Goal: Task Accomplishment & Management: Complete application form

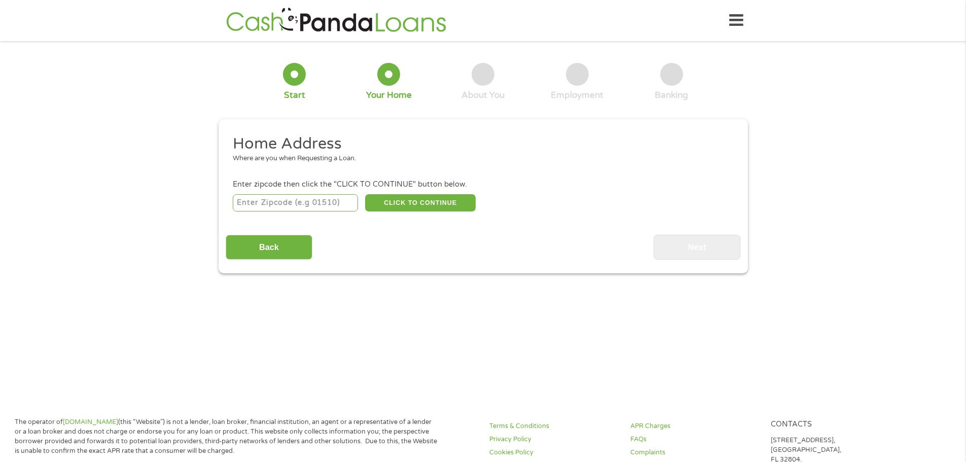
click at [298, 204] on input "number" at bounding box center [295, 202] width 125 height 17
type input "78224"
click at [417, 198] on button "CLICK TO CONTINUE" at bounding box center [420, 202] width 110 height 17
type input "78224"
type input "San Antonio"
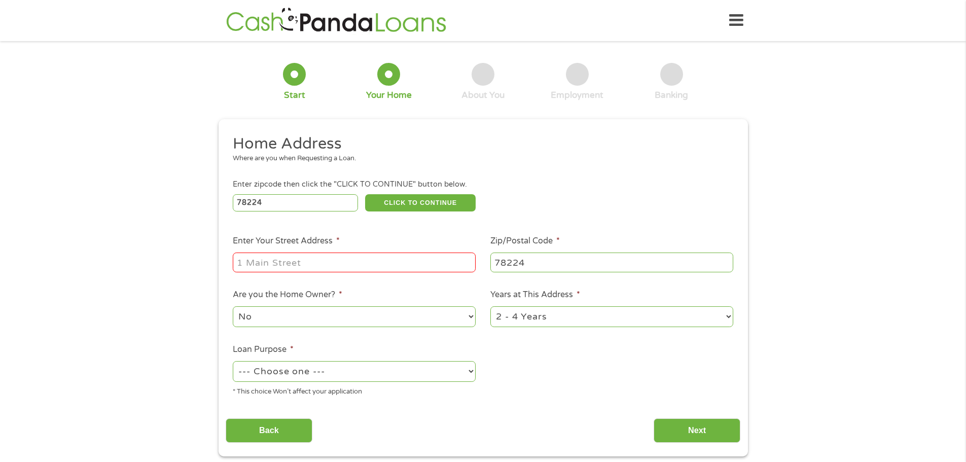
drag, startPoint x: 272, startPoint y: 262, endPoint x: 280, endPoint y: 263, distance: 7.6
click at [272, 262] on input "Enter Your Street Address *" at bounding box center [354, 261] width 243 height 19
type input "10239 Asta Trl"
click at [290, 321] on select "No Yes" at bounding box center [354, 316] width 243 height 21
click at [233, 306] on select "No Yes" at bounding box center [354, 316] width 243 height 21
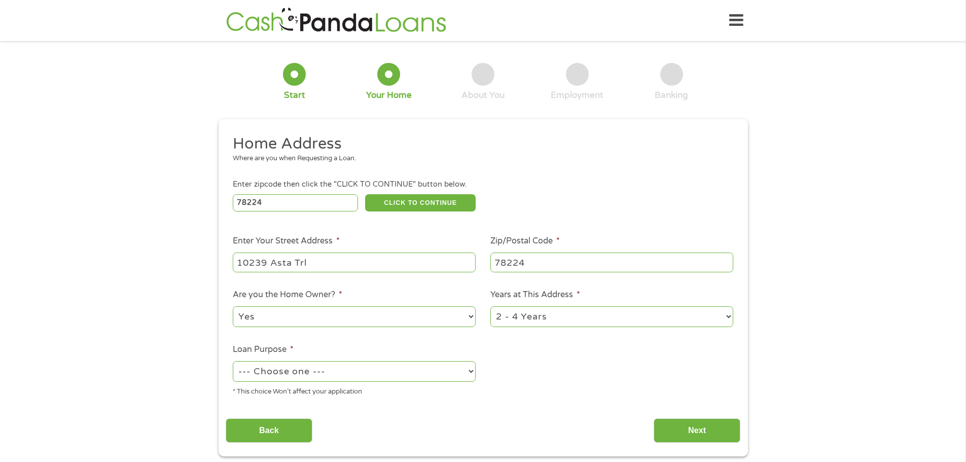
click at [285, 313] on select "No Yes" at bounding box center [354, 316] width 243 height 21
select select "no"
click at [233, 306] on select "No Yes" at bounding box center [354, 316] width 243 height 21
click at [337, 371] on select "--- Choose one --- Pay Bills Debt Consolidation Home Improvement Major Purchase…" at bounding box center [354, 371] width 243 height 21
select select "other"
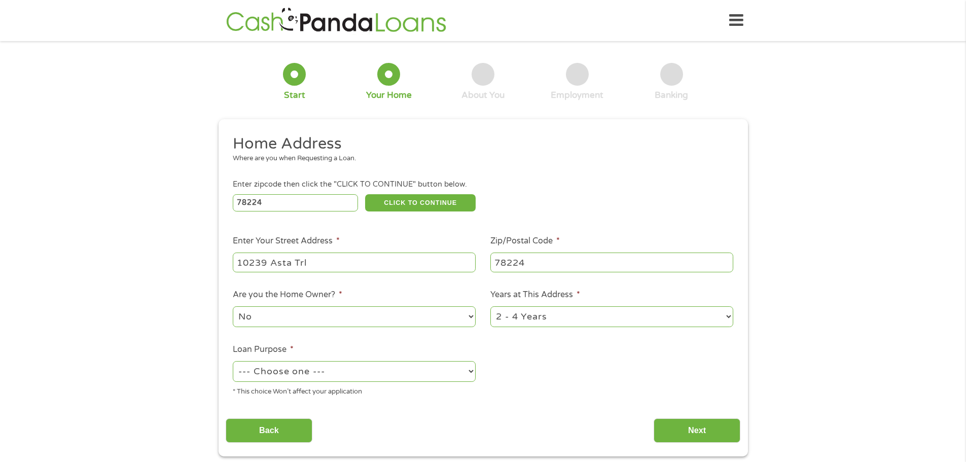
click at [233, 361] on select "--- Choose one --- Pay Bills Debt Consolidation Home Improvement Major Purchase…" at bounding box center [354, 371] width 243 height 21
click at [691, 433] on input "Next" at bounding box center [696, 430] width 87 height 25
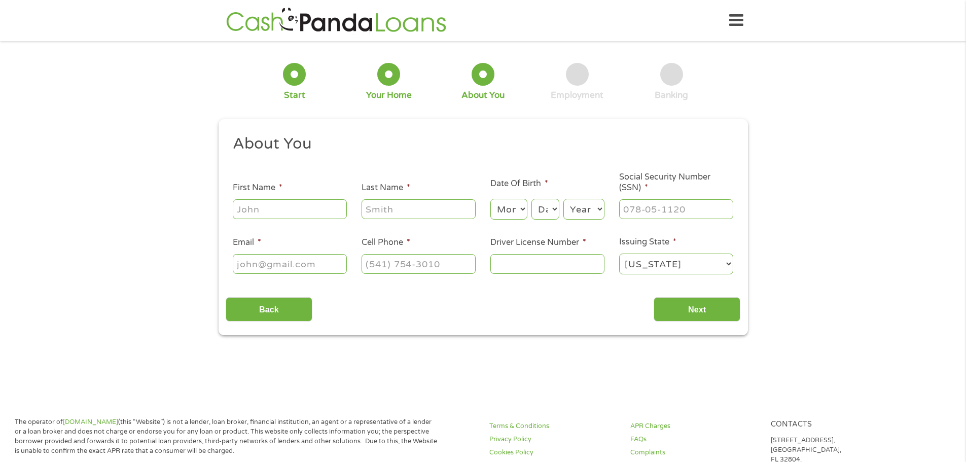
scroll to position [4, 4]
click at [270, 209] on input "First Name *" at bounding box center [290, 208] width 114 height 19
type input "Anyoli"
type input "Ruiz"
type input "rs.ajulieta@gmail.com"
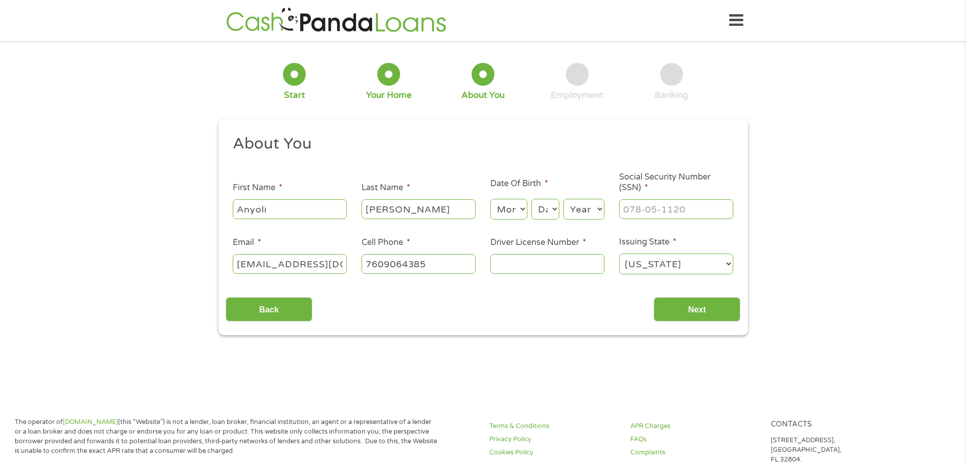
type input "(760) 906-4385"
click at [512, 208] on select "Month 1 2 3 4 5 6 7 8 9 10 11 12" at bounding box center [508, 209] width 37 height 21
select select "6"
click at [490, 199] on select "Month 1 2 3 4 5 6 7 8 9 10 11 12" at bounding box center [508, 209] width 37 height 21
drag, startPoint x: 549, startPoint y: 207, endPoint x: 549, endPoint y: 219, distance: 12.2
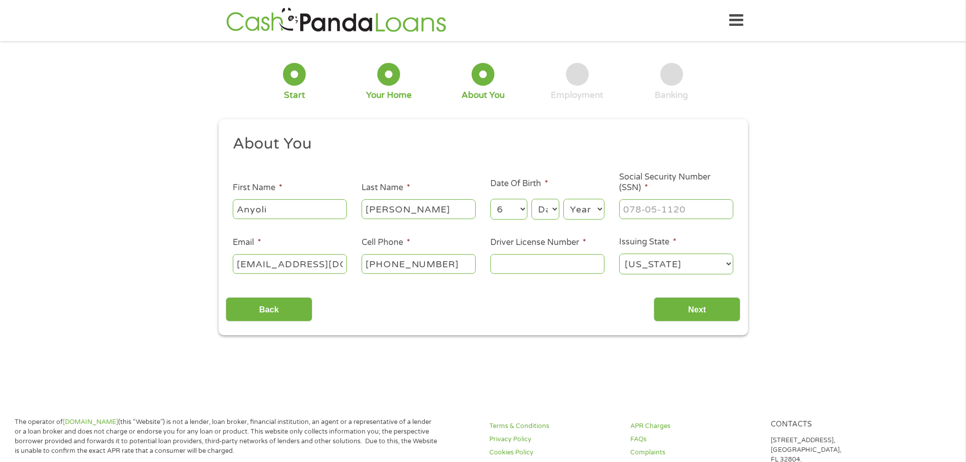
click at [549, 207] on select "Day 1 2 3 4 5 6 7 8 9 10 11 12 13 14 15 16 17 18 19 20 21 22 23 24 25 26 27 28 …" at bounding box center [544, 209] width 27 height 21
select select "3"
click at [531, 199] on select "Day 1 2 3 4 5 6 7 8 9 10 11 12 13 14 15 16 17 18 19 20 21 22 23 24 25 26 27 28 …" at bounding box center [544, 209] width 27 height 21
click at [590, 210] on select "Year 2007 2006 2005 2004 2003 2002 2001 2000 1999 1998 1997 1996 1995 1994 1993…" at bounding box center [583, 209] width 41 height 21
select select "1986"
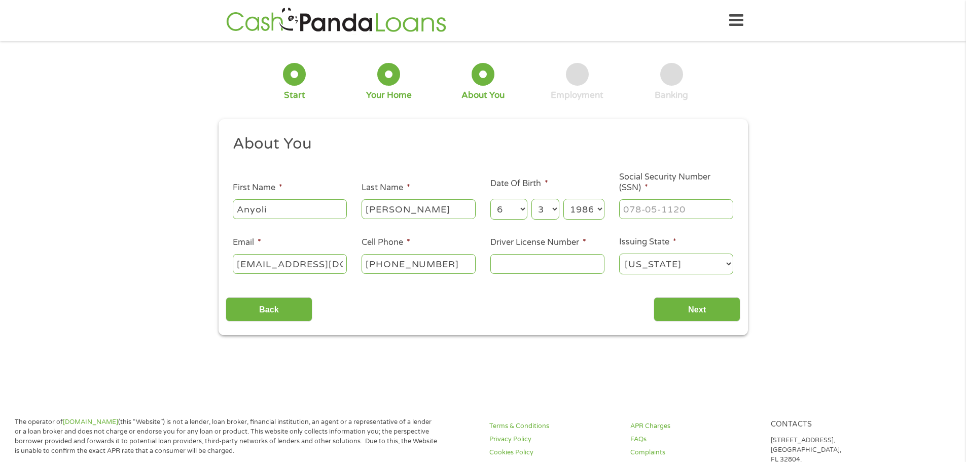
click at [563, 199] on select "Year 2007 2006 2005 2004 2003 2002 2001 2000 1999 1998 1997 1996 1995 1994 1993…" at bounding box center [583, 209] width 41 height 21
click at [643, 203] on input "___-__-____" at bounding box center [676, 208] width 114 height 19
type input "073-04-5127"
click at [534, 266] on input "Driver License Number *" at bounding box center [547, 263] width 114 height 19
click at [504, 264] on input "Driver License Number *" at bounding box center [547, 263] width 114 height 19
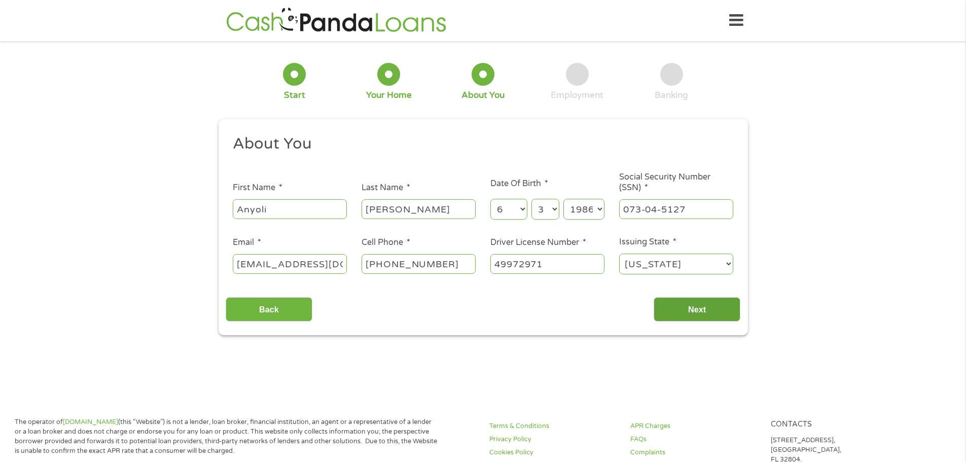
type input "49972971"
click at [709, 307] on input "Next" at bounding box center [696, 309] width 87 height 25
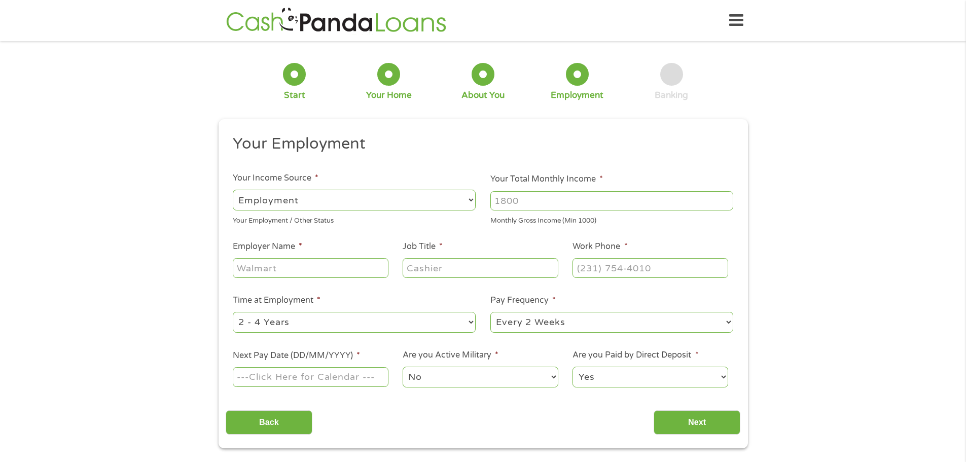
click at [326, 205] on select "--- Choose one --- Employment Self Employed Benefits" at bounding box center [354, 200] width 243 height 21
click at [329, 203] on select "--- Choose one --- Employment Self Employed Benefits" at bounding box center [354, 200] width 243 height 21
click at [546, 200] on input "Your Total Monthly Income *" at bounding box center [611, 200] width 243 height 19
click at [553, 197] on input "Your Total Monthly Income *" at bounding box center [611, 200] width 243 height 19
click at [302, 268] on input "Employer Name *" at bounding box center [310, 267] width 155 height 19
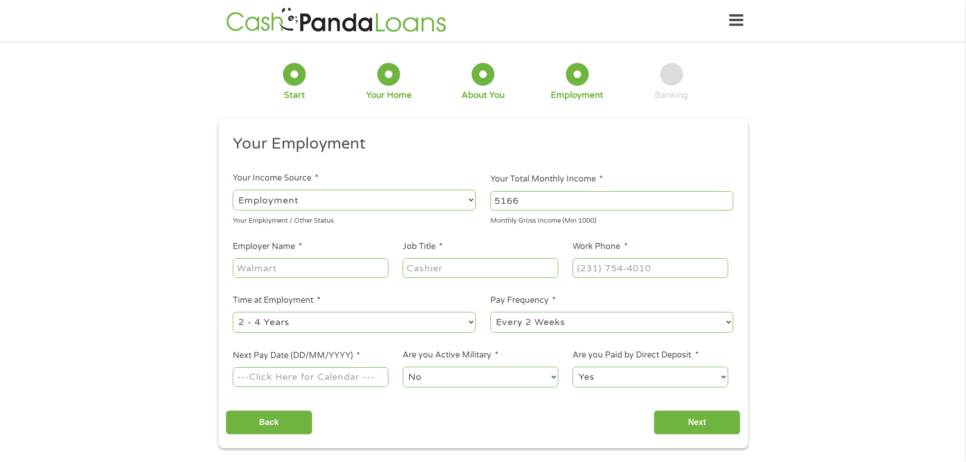
drag, startPoint x: 524, startPoint y: 202, endPoint x: 476, endPoint y: 211, distance: 48.4
click at [476, 211] on ul "Your Employment Your Income Source * --- Choose one --- Employment Self Employe…" at bounding box center [483, 265] width 514 height 263
type input "4333"
click at [263, 267] on input "Employer Name *" at bounding box center [310, 267] width 155 height 19
type input "Wave"
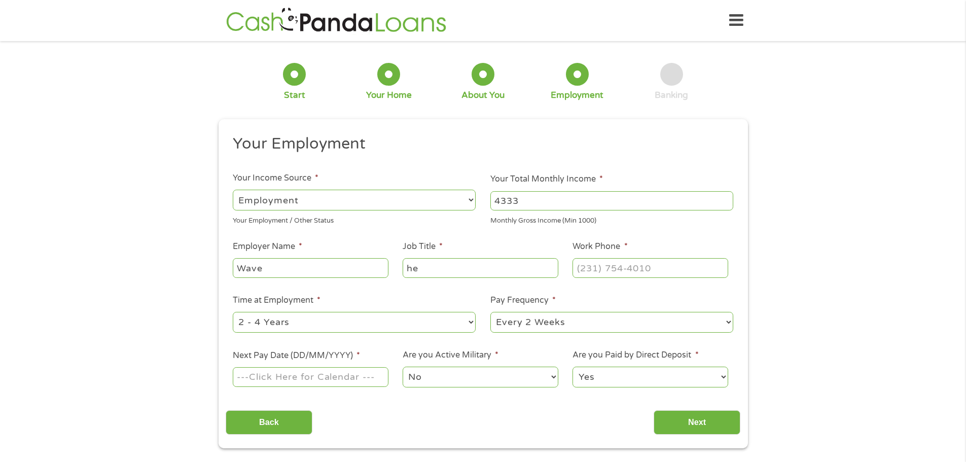
type input "h"
click at [268, 266] on input "Wave" at bounding box center [310, 267] width 155 height 19
type input "Wave Healthcare LLC"
type input "Accountant"
type input "(___) ___-____"
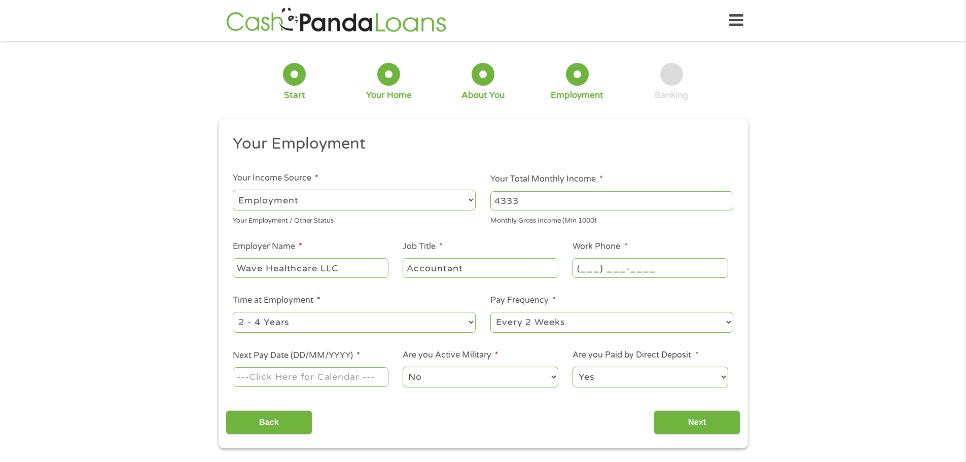
click at [612, 264] on input "(___) ___-____" at bounding box center [649, 267] width 155 height 19
type input "(833) 935-____"
type input "(___) ___-____"
click at [586, 272] on input "(___) ___-____" at bounding box center [649, 267] width 155 height 19
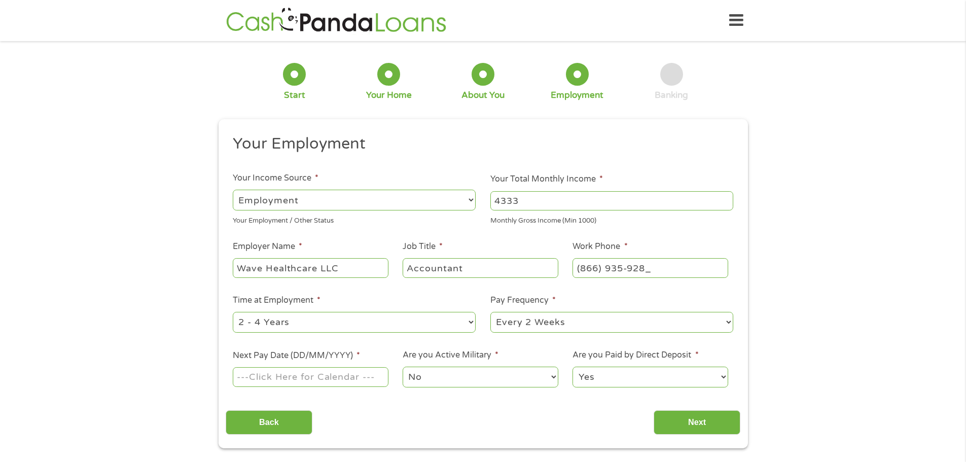
type input "(866) 935-9283"
click at [292, 323] on select "--- Choose one --- 1 Year or less 1 - 2 Years 2 - 4 Years Over 4 Years" at bounding box center [354, 322] width 243 height 21
click at [233, 312] on select "--- Choose one --- 1 Year or less 1 - 2 Years 2 - 4 Years Over 4 Years" at bounding box center [354, 322] width 243 height 21
click at [529, 324] on select "--- Choose one --- Every 2 Weeks Every Week Monthly Semi-Monthly" at bounding box center [611, 322] width 243 height 21
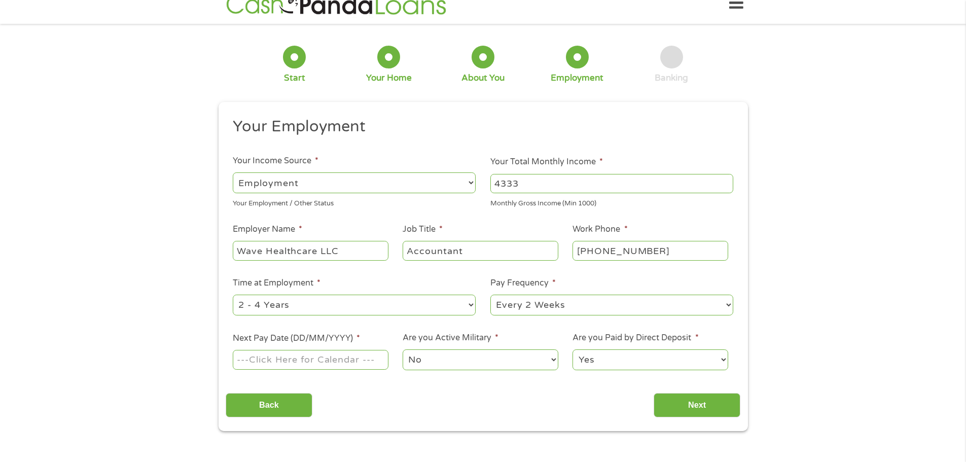
scroll to position [0, 0]
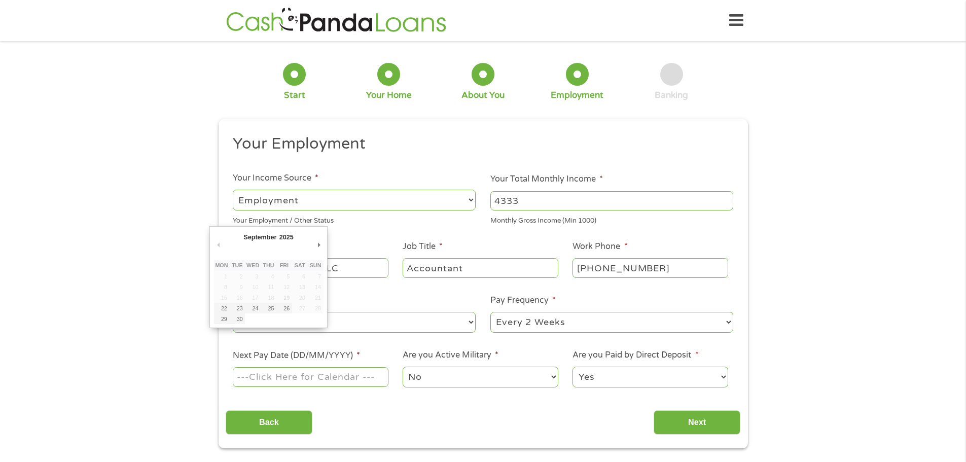
click at [256, 377] on input "Next Pay Date (DD/MM/YYYY) *" at bounding box center [310, 376] width 155 height 19
click at [247, 384] on input "Next Pay Date (DD/MM/YYYY) *" at bounding box center [310, 376] width 155 height 19
type input "26/09/2025"
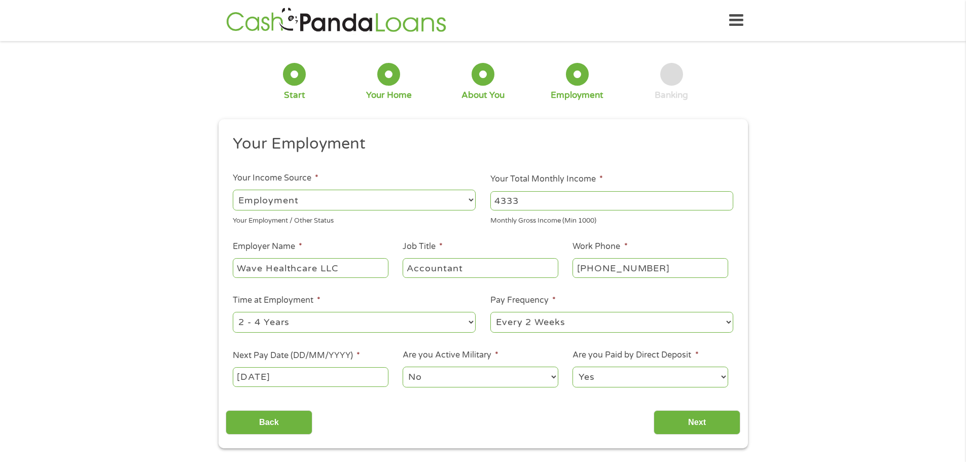
click at [450, 379] on select "No Yes" at bounding box center [479, 376] width 155 height 21
click at [685, 417] on input "Next" at bounding box center [696, 422] width 87 height 25
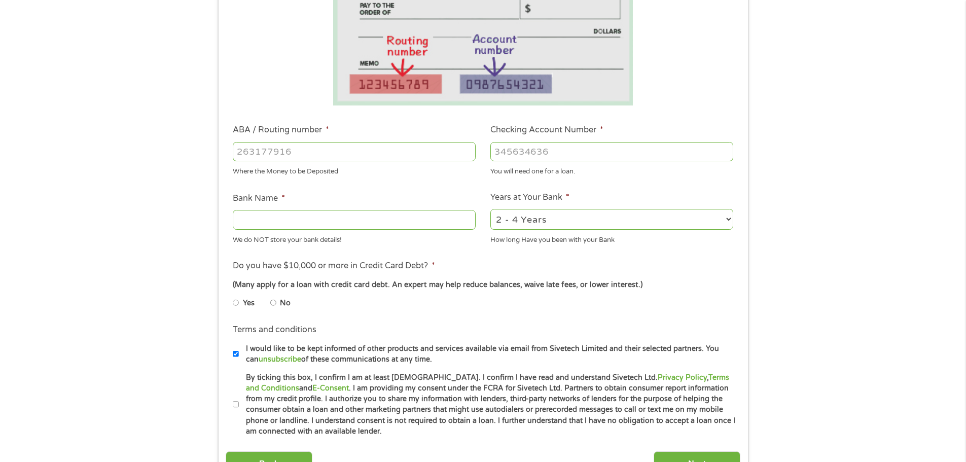
scroll to position [203, 0]
click at [277, 303] on li "No" at bounding box center [288, 302] width 36 height 20
click at [273, 300] on input "No" at bounding box center [273, 301] width 6 height 16
radio input "true"
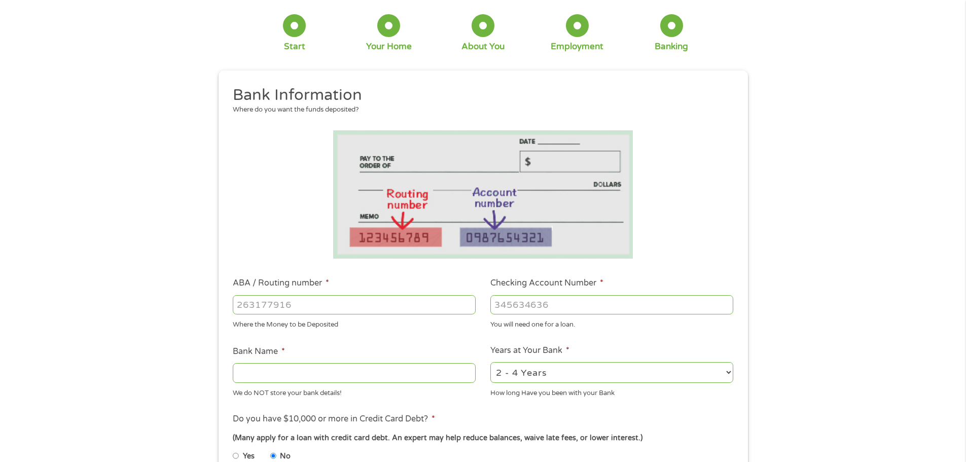
scroll to position [101, 0]
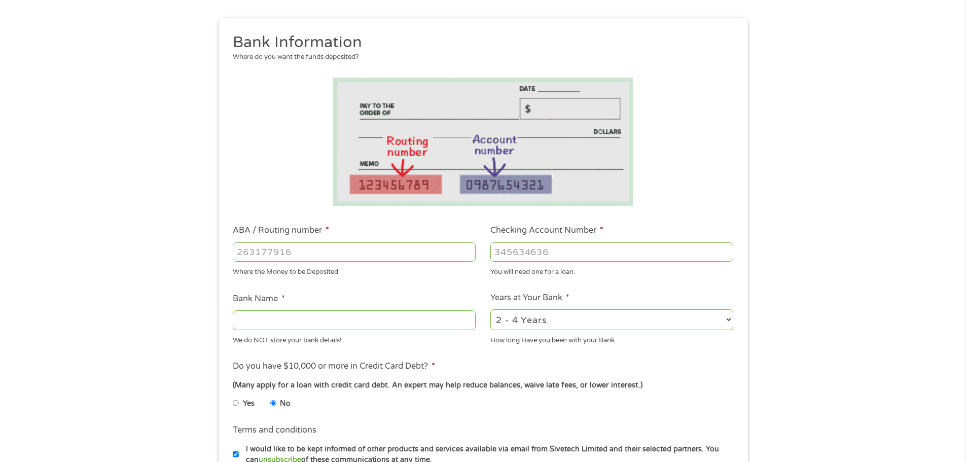
click at [304, 252] on input "ABA / Routing number *" at bounding box center [354, 251] width 243 height 19
click at [536, 252] on input "Checking Account Number *" at bounding box center [611, 251] width 243 height 19
drag, startPoint x: 317, startPoint y: 252, endPoint x: 215, endPoint y: 273, distance: 104.1
click at [215, 273] on div "1 Start 2 Your Home 3 About You 4 Employment 5 Banking 6 This field is hidden w…" at bounding box center [482, 268] width 547 height 643
click at [528, 256] on input "Checking Account Number *" at bounding box center [611, 251] width 243 height 19
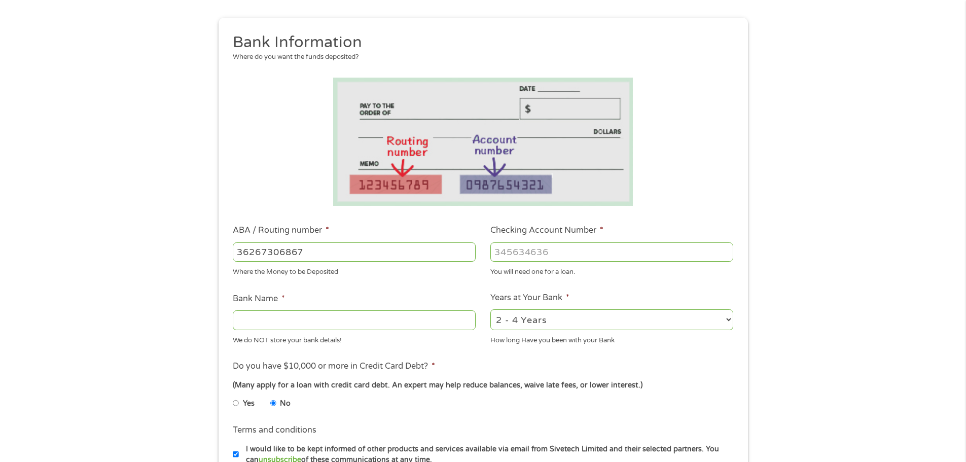
drag, startPoint x: 313, startPoint y: 256, endPoint x: 219, endPoint y: 271, distance: 95.4
click at [219, 271] on div "This field is hidden when viewing the form gclid This field is hidden when view…" at bounding box center [482, 304] width 529 height 572
type input "031176110"
type input "CAPITAL ONE NA"
type input "031176110"
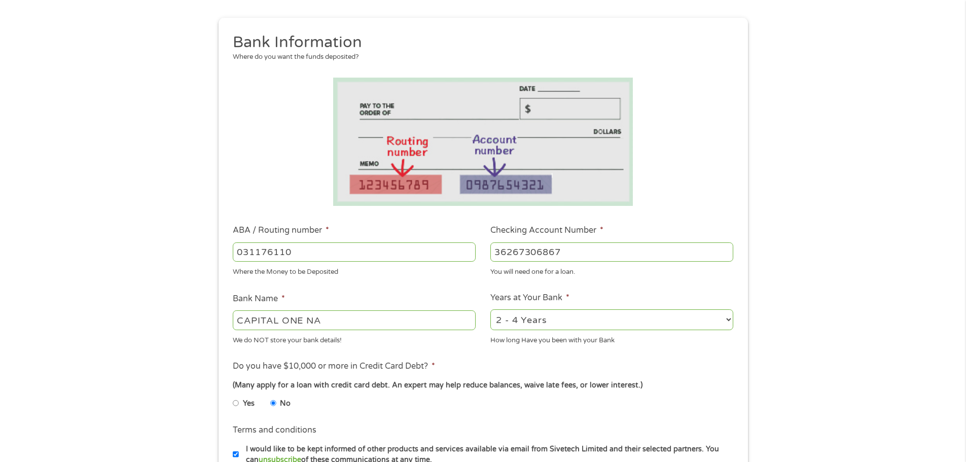
type input "36267306867"
click at [812, 284] on div "1 Start 2 Your Home 3 About You 4 Employment 5 Banking 6 This field is hidden w…" at bounding box center [483, 268] width 966 height 643
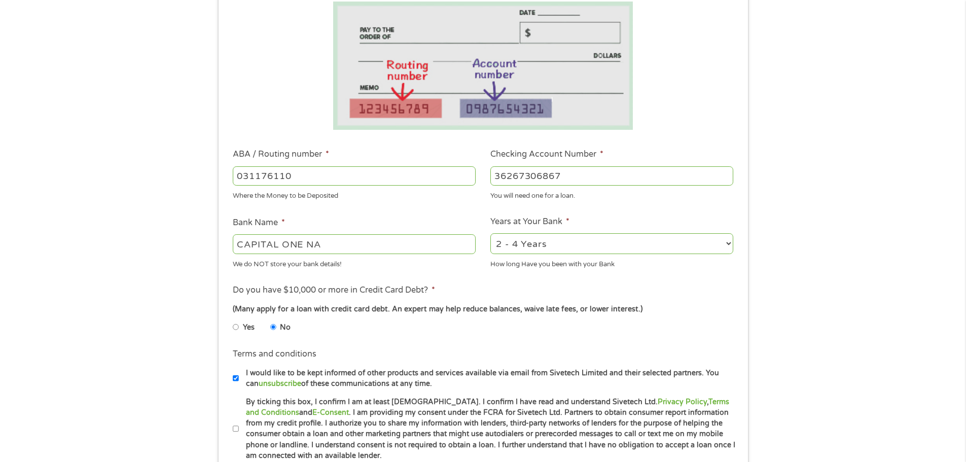
scroll to position [203, 0]
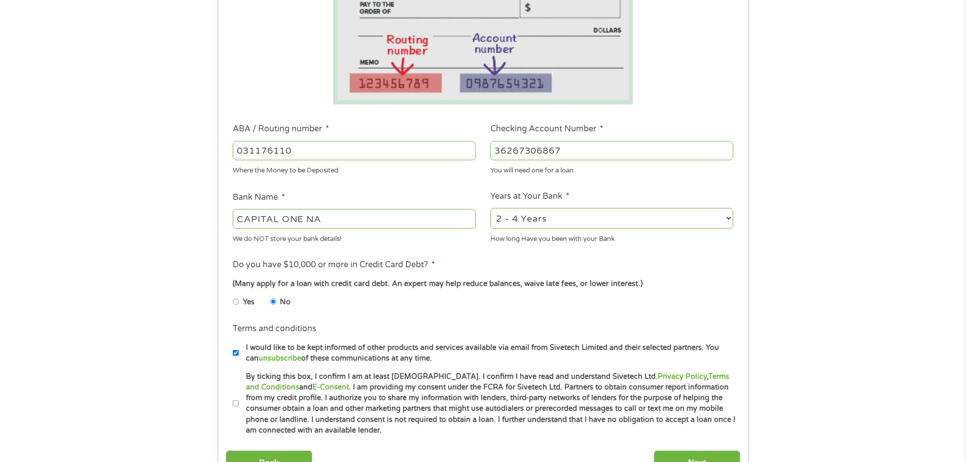
click at [239, 404] on label "By ticking this box, I confirm I am at least 18 years old. I confirm I have rea…" at bounding box center [487, 403] width 497 height 65
click at [238, 404] on input "By ticking this box, I confirm I am at least 18 years old. I confirm I have rea…" at bounding box center [236, 403] width 6 height 16
checkbox input "true"
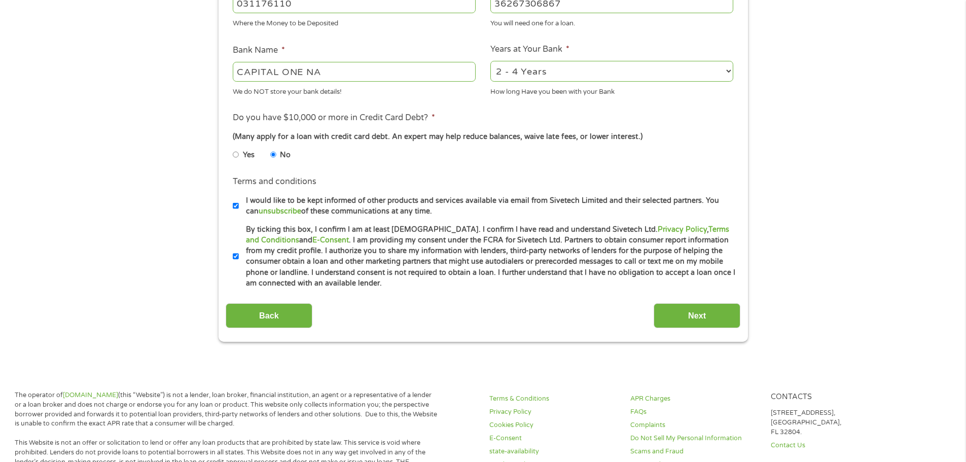
scroll to position [355, 0]
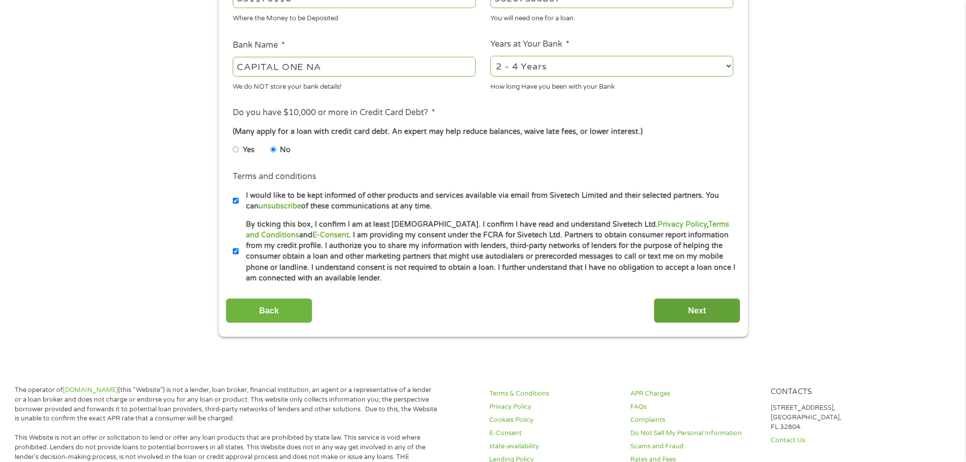
click at [700, 312] on input "Next" at bounding box center [696, 310] width 87 height 25
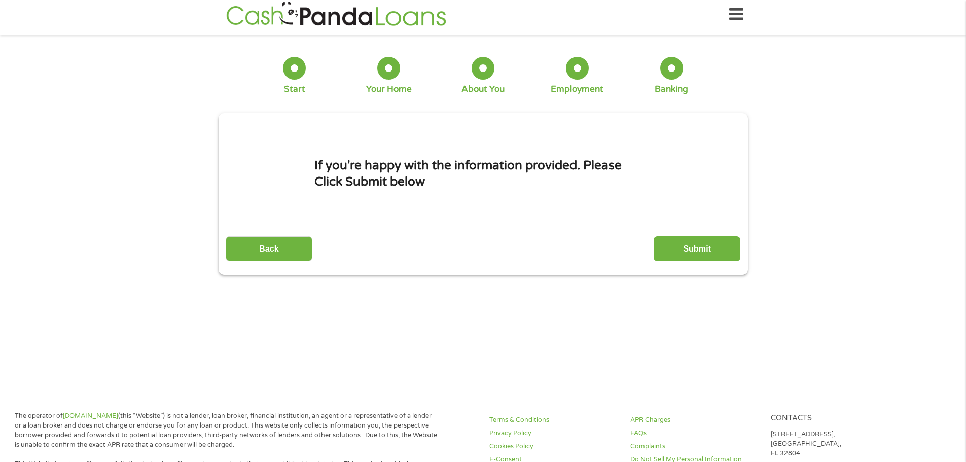
scroll to position [0, 0]
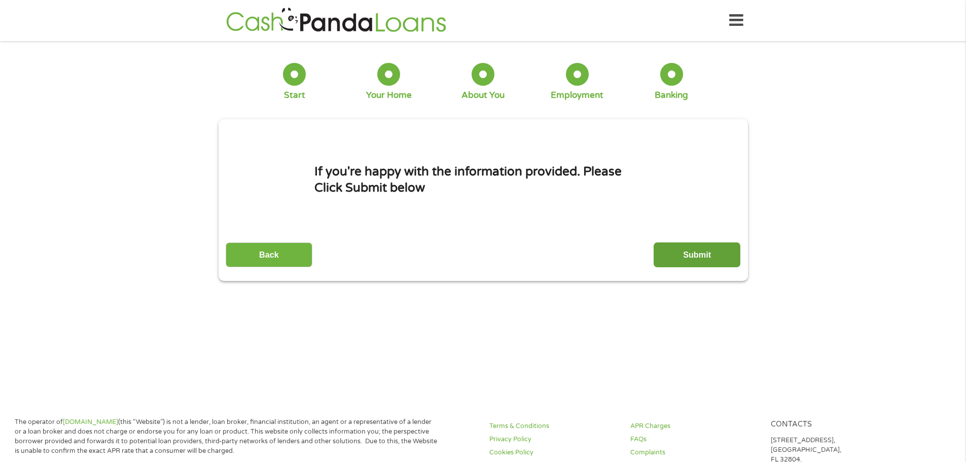
click at [715, 250] on input "Submit" at bounding box center [696, 254] width 87 height 25
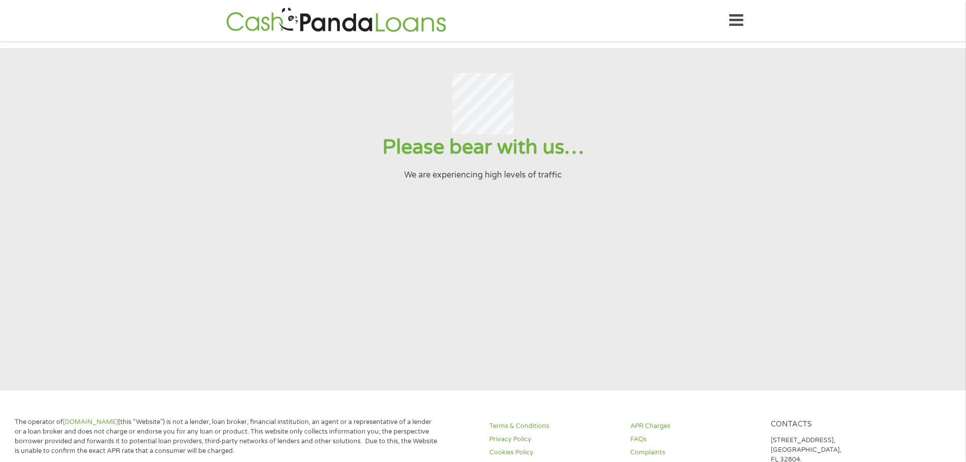
click at [191, 202] on section "Please bear with us… We are experiencing high levels of traffic" at bounding box center [483, 219] width 966 height 342
click at [743, 19] on icon at bounding box center [736, 20] width 14 height 25
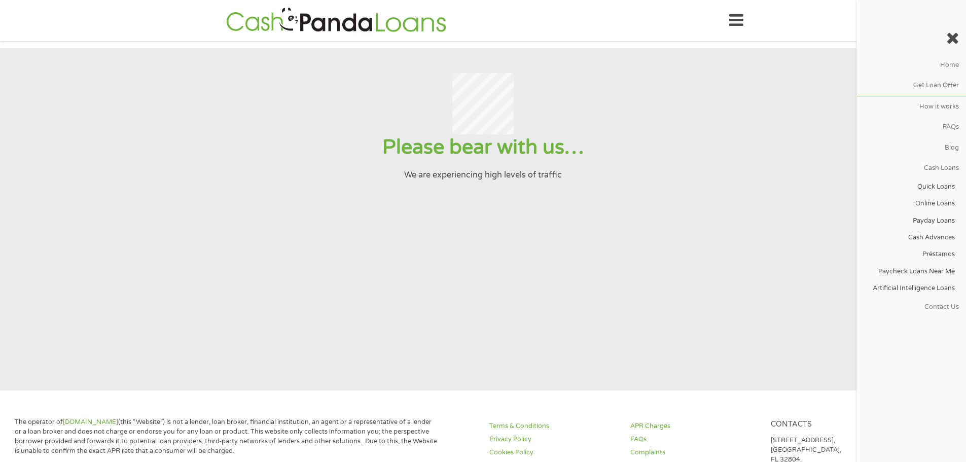
click at [500, 222] on section "Please bear with us… We are experiencing high levels of traffic" at bounding box center [483, 219] width 966 height 342
click at [952, 39] on icon at bounding box center [952, 38] width 13 height 16
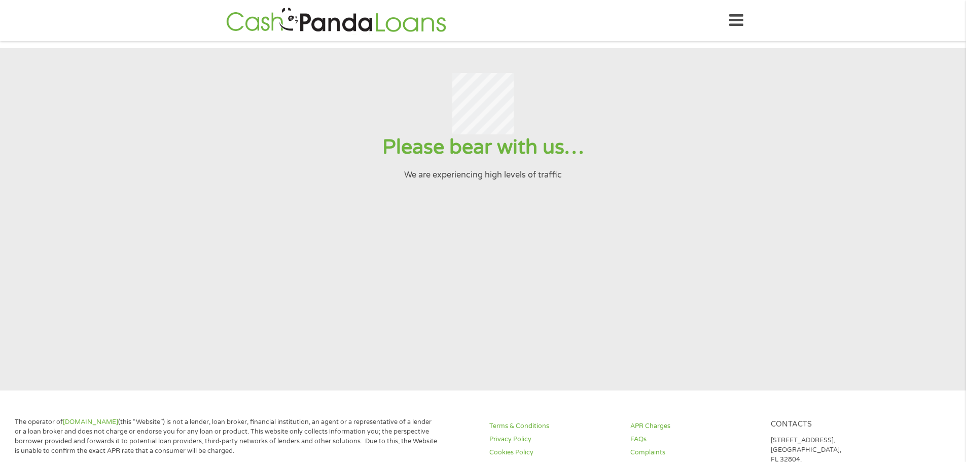
click at [432, 128] on div at bounding box center [482, 104] width 941 height 62
drag, startPoint x: 423, startPoint y: 126, endPoint x: 416, endPoint y: 126, distance: 6.6
click at [420, 126] on div at bounding box center [482, 104] width 941 height 62
drag, startPoint x: 395, startPoint y: 122, endPoint x: 540, endPoint y: 87, distance: 149.6
click at [395, 121] on div at bounding box center [482, 104] width 941 height 62
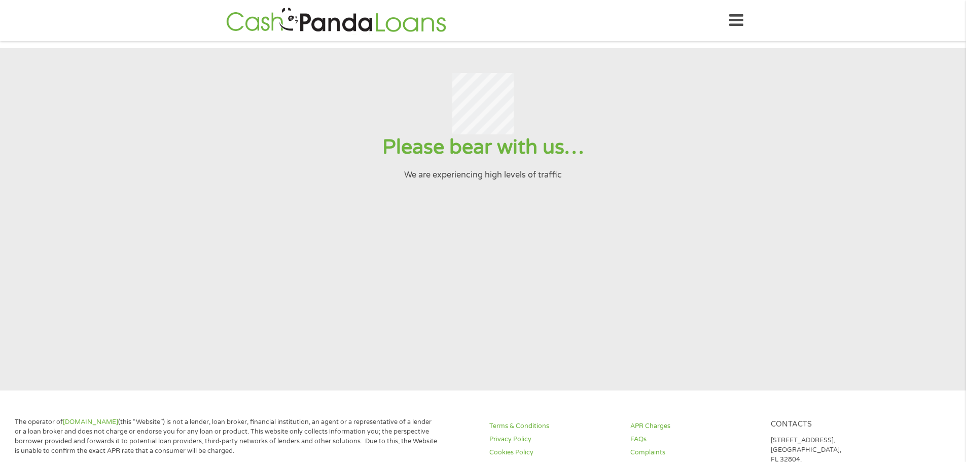
click at [735, 16] on icon at bounding box center [736, 20] width 14 height 25
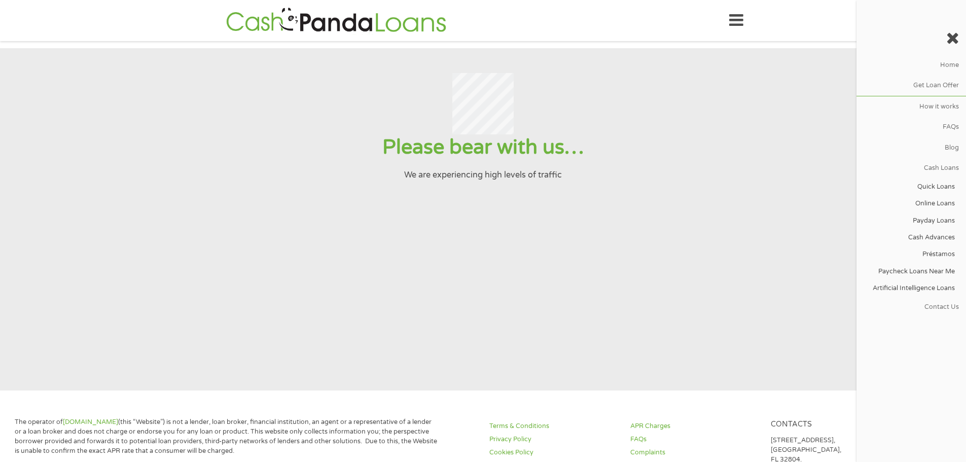
click at [955, 40] on icon at bounding box center [952, 38] width 13 height 16
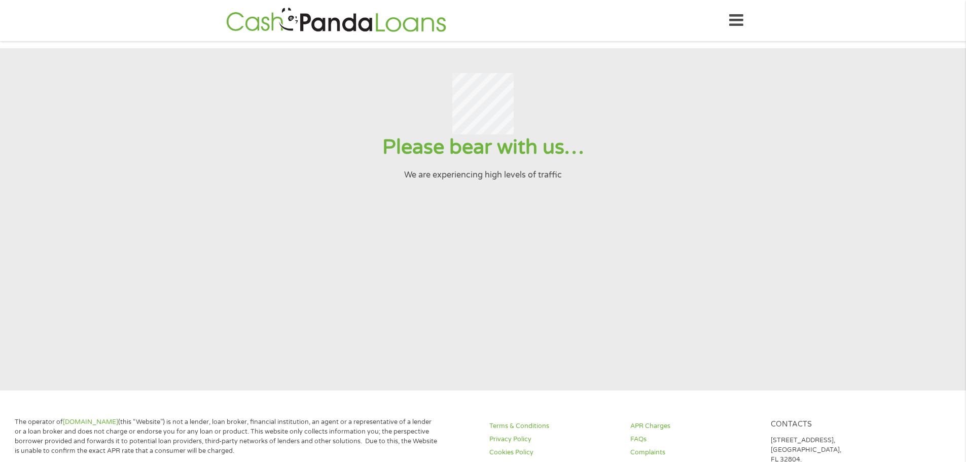
click at [285, 24] on img at bounding box center [336, 20] width 226 height 29
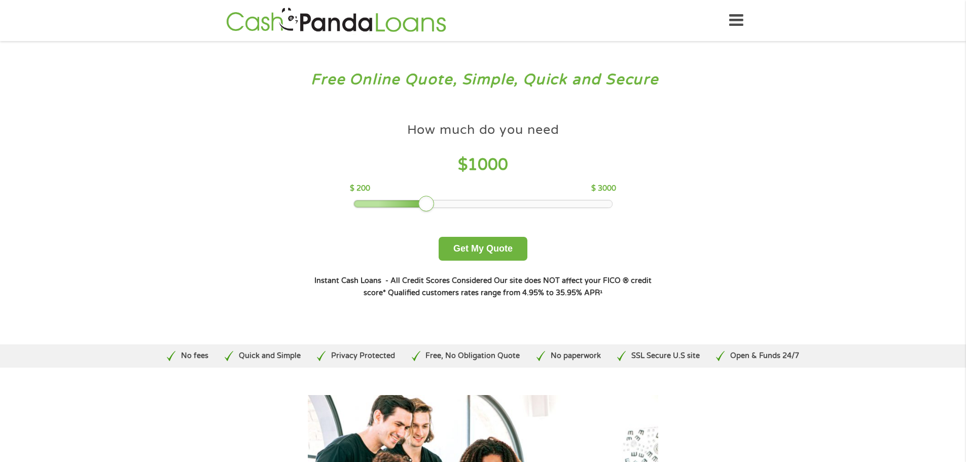
click at [736, 24] on icon at bounding box center [736, 20] width 14 height 25
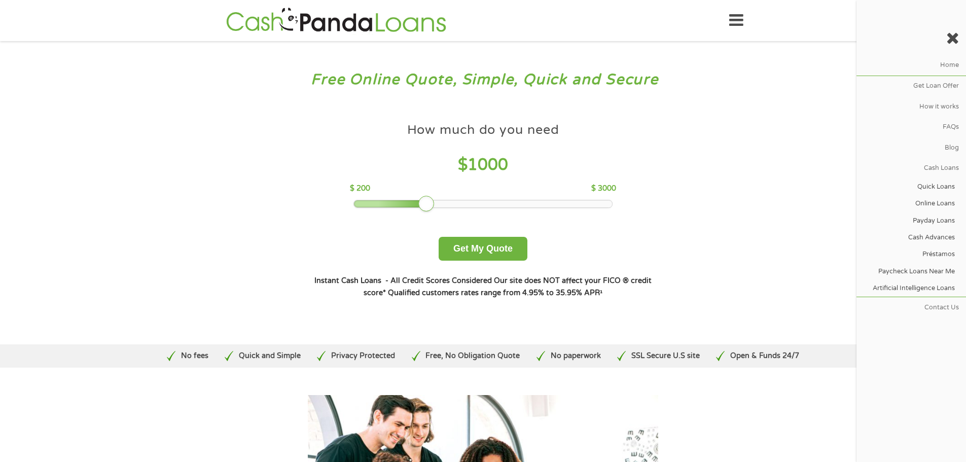
click at [953, 41] on icon at bounding box center [952, 38] width 13 height 16
